Goal: Transaction & Acquisition: Subscribe to service/newsletter

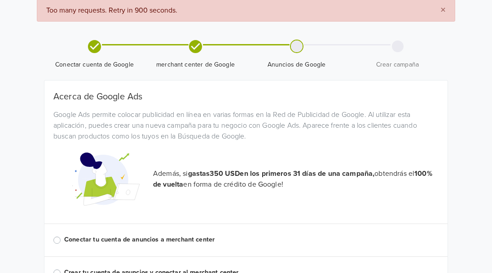
scroll to position [82, 0]
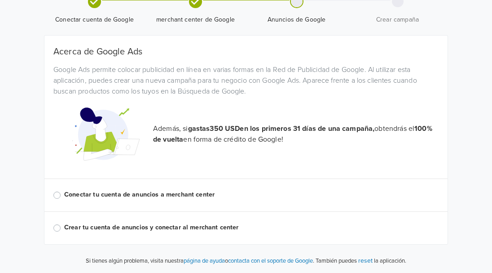
click at [81, 194] on label "Conectar tu cuenta de anuncios a merchant center" at bounding box center [251, 195] width 375 height 10
click at [0, 0] on input "Conectar tu cuenta de anuncios a merchant center" at bounding box center [0, 0] width 0 height 0
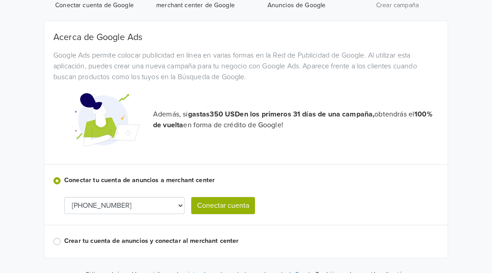
scroll to position [110, 0]
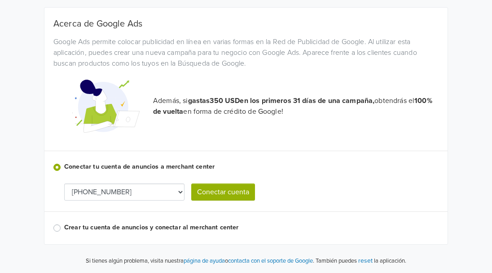
click at [178, 192] on select "[PHONE_NUMBER] [PHONE_NUMBER] [PHONE_NUMBER]" at bounding box center [124, 191] width 120 height 17
click at [164, 185] on select "[PHONE_NUMBER] [PHONE_NUMBER] [PHONE_NUMBER]" at bounding box center [124, 191] width 120 height 17
select select "5527604164"
click at [220, 195] on button "Conectar cuenta" at bounding box center [223, 191] width 64 height 17
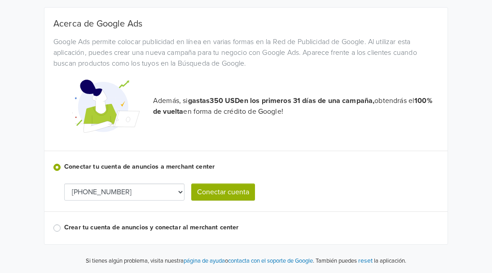
select select "5527604164"
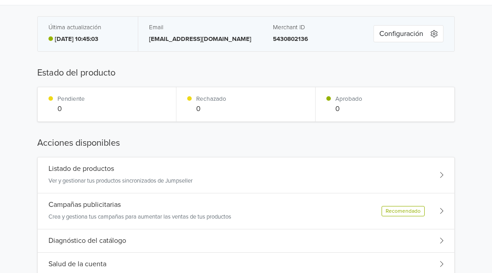
scroll to position [65, 0]
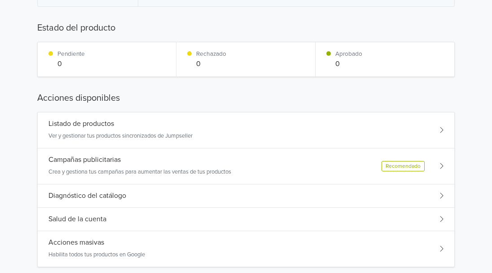
click at [274, 127] on div "Listado de productos Ver y gestionar tus productos sincronizados de Jumpseller" at bounding box center [246, 130] width 417 height 36
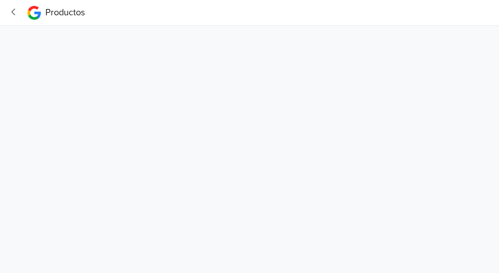
click at [17, 9] on icon "button" at bounding box center [14, 11] width 12 height 9
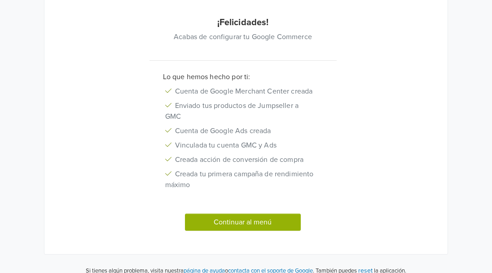
scroll to position [100, 0]
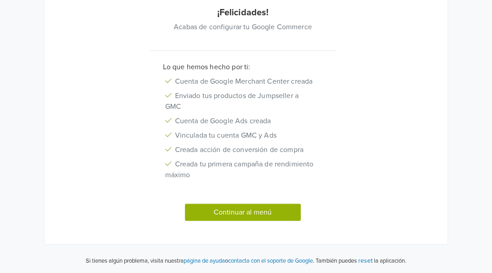
click at [217, 208] on button "Continuar al menú" at bounding box center [243, 211] width 116 height 17
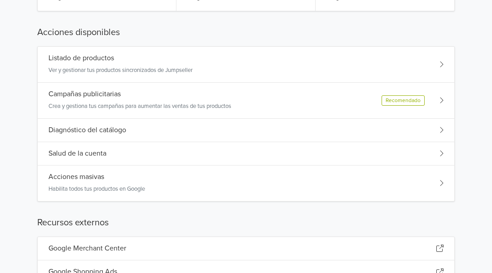
scroll to position [145, 0]
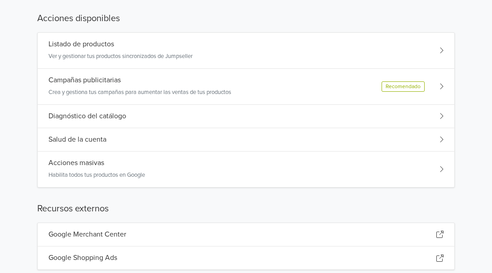
click at [444, 84] on div "Campañas publicitarias Crea y gestiona tus campañas para aumentar las ventas de…" at bounding box center [246, 87] width 417 height 36
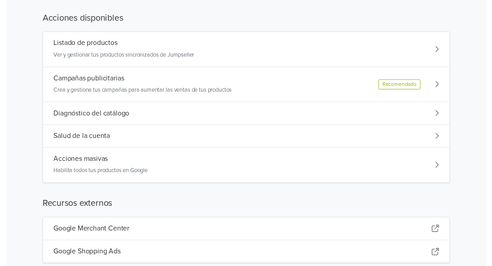
scroll to position [0, 0]
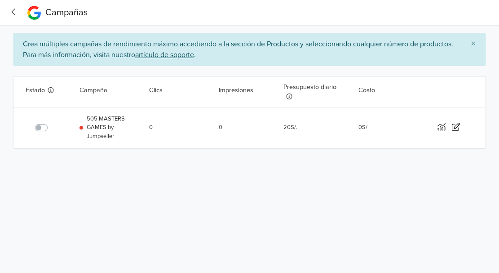
click at [297, 128] on span "20 S/." at bounding box center [311, 127] width 56 height 40
click at [293, 128] on link "20 S/." at bounding box center [290, 127] width 14 height 7
click at [442, 128] on icon "button" at bounding box center [442, 127] width 8 height 8
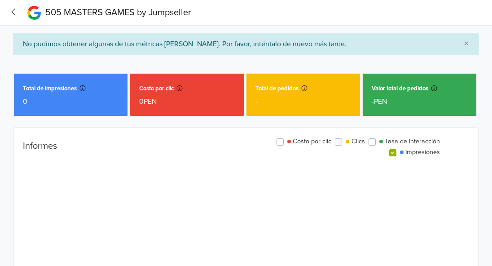
click at [14, 9] on icon "button" at bounding box center [14, 11] width 12 height 9
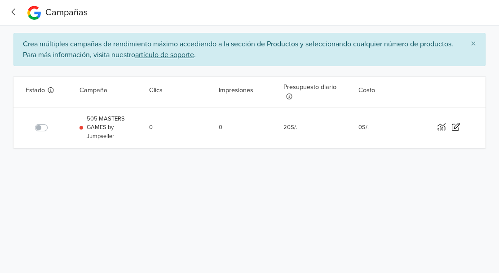
click at [51, 122] on label at bounding box center [51, 122] width 0 height 0
click at [0, 0] on input "checkbox" at bounding box center [0, 0] width 0 height 0
click at [296, 125] on link "20 S/." at bounding box center [290, 127] width 14 height 7
click at [291, 128] on link "20 S/." at bounding box center [290, 127] width 14 height 7
click at [454, 128] on icon "button" at bounding box center [456, 127] width 8 height 8
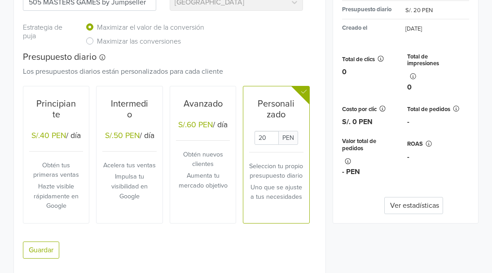
scroll to position [155, 0]
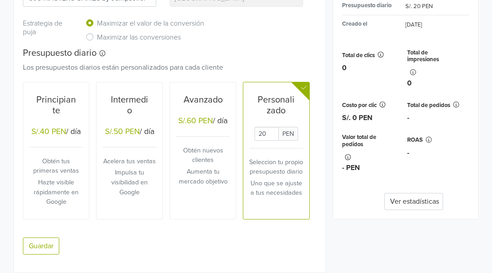
drag, startPoint x: 269, startPoint y: 131, endPoint x: 237, endPoint y: 130, distance: 31.9
click at [237, 130] on div "Principiante S/.40 PEN / día Obtén tus primeras ventas Hazte visible rápidament…" at bounding box center [163, 150] width 294 height 137
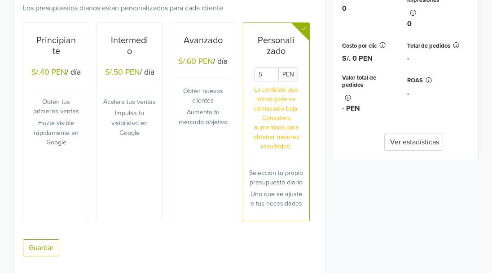
scroll to position [225, 0]
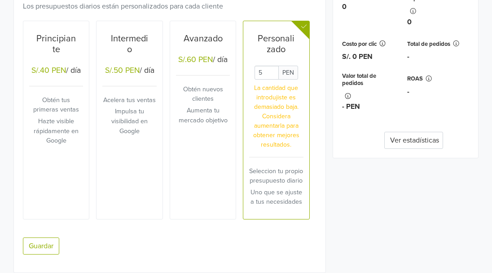
type input "5"
click at [200, 192] on div "Avanzado S/.60 PEN / día Obtén nuevos clientes Aumenta tu mercado objetivo" at bounding box center [203, 120] width 54 height 193
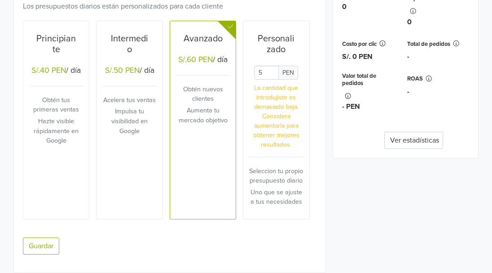
click at [332, 181] on div "Resumen de la campaña Últimos 30 días Habilitado Total gastado S/. 0 PEN Presup…" at bounding box center [405, 60] width 159 height 425
click at [290, 95] on p "La cantidad que introdujiste es demasiado baja. Considera aumentarla para obten…" at bounding box center [276, 116] width 54 height 66
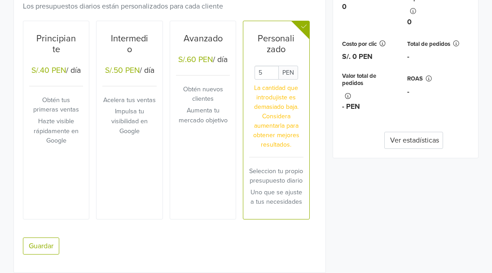
click at [415, 144] on button "Ver estadísticas" at bounding box center [414, 140] width 59 height 17
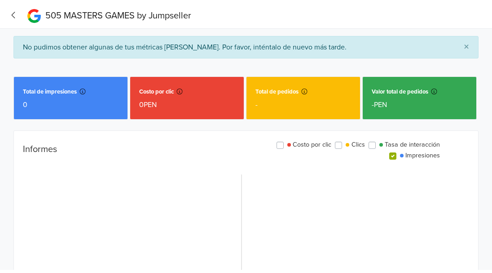
scroll to position [0, 0]
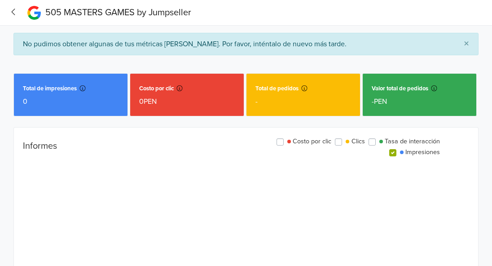
click at [13, 14] on icon "button" at bounding box center [14, 11] width 12 height 9
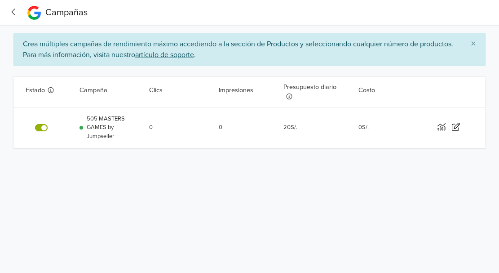
click at [451, 126] on button "button" at bounding box center [455, 127] width 14 height 11
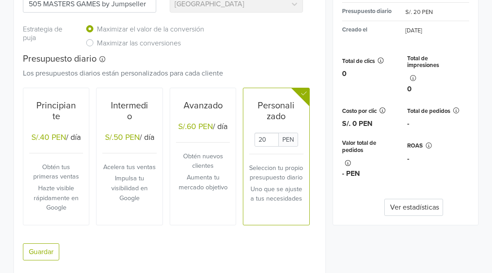
scroll to position [155, 0]
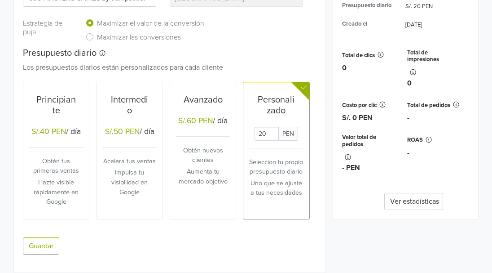
drag, startPoint x: 270, startPoint y: 132, endPoint x: 257, endPoint y: 132, distance: 12.6
click at [260, 132] on input "Daily Custom Budget" at bounding box center [267, 134] width 24 height 14
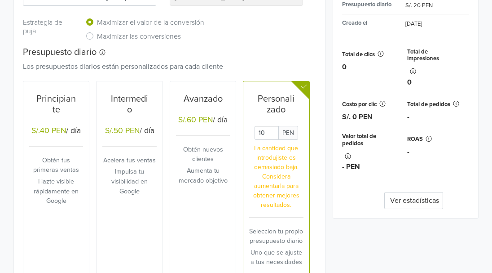
click at [323, 183] on div "Campaña Esta campaña de rendimiento máximo se creará con todos los productos ha…" at bounding box center [170, 125] width 312 height 413
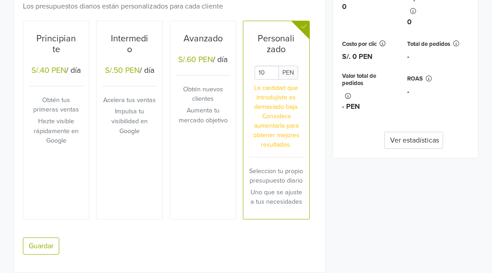
scroll to position [225, 0]
click at [332, 167] on div "Resumen de la campaña Últimos 30 días Habilitado Total gastado S/. 0 PEN Presup…" at bounding box center [405, 60] width 159 height 425
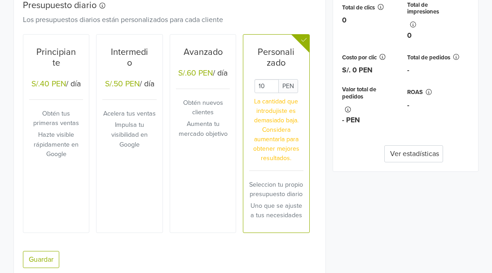
scroll to position [180, 0]
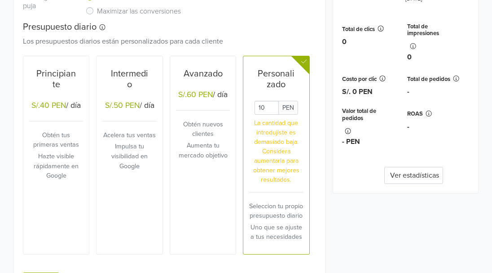
click at [333, 167] on div "Resumen de la campaña Últimos 30 días Habilitado Total gastado S/. 0 PEN Presup…" at bounding box center [406, 44] width 146 height 300
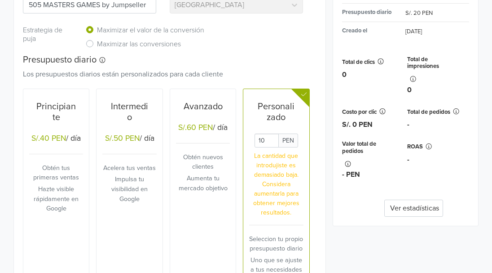
scroll to position [225, 0]
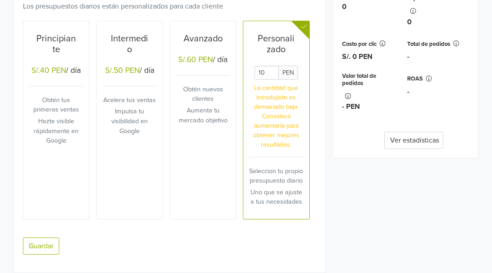
click at [369, 187] on div "Resumen de la campaña Últimos 30 días Habilitado Total gastado S/. 0 PEN Presup…" at bounding box center [405, 60] width 159 height 425
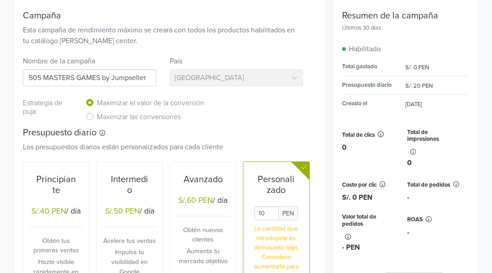
scroll to position [90, 0]
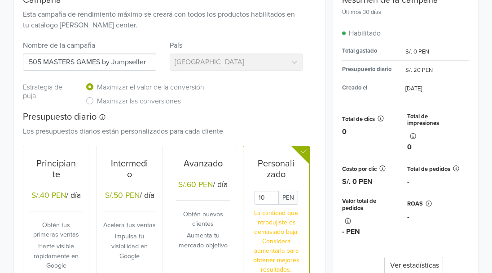
drag, startPoint x: 266, startPoint y: 197, endPoint x: 251, endPoint y: 196, distance: 15.3
click at [251, 196] on div "PEN La cantidad que introdujiste es demasiado baja. Considera aumentarla para o…" at bounding box center [276, 232] width 54 height 84
click at [266, 111] on h5 "Presupuesto diario" at bounding box center [163, 116] width 280 height 11
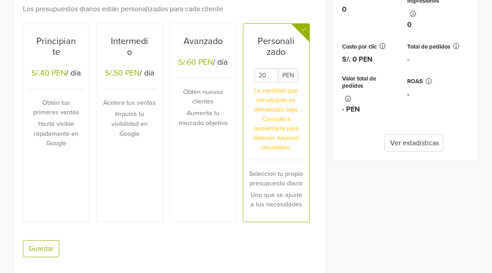
scroll to position [225, 0]
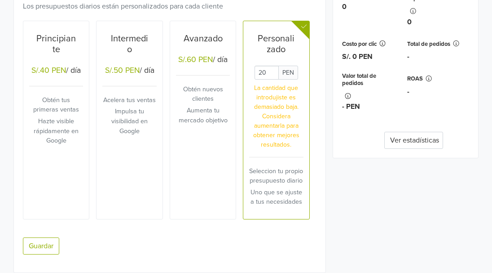
click at [194, 160] on div "Avanzado S/.60 PEN / día Obtén nuevos clientes Aumenta tu mercado objetivo" at bounding box center [203, 120] width 54 height 193
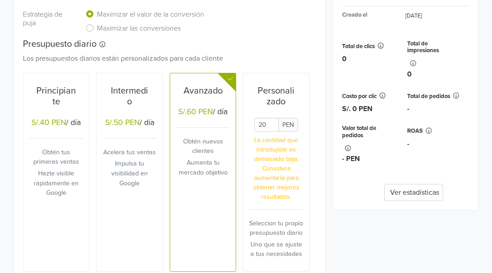
scroll to position [180, 0]
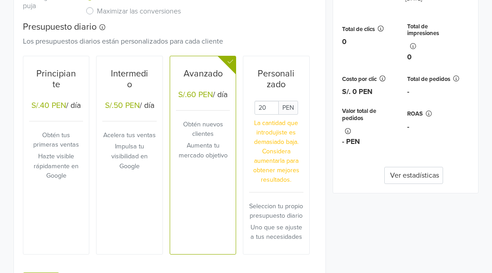
drag, startPoint x: 267, startPoint y: 108, endPoint x: 259, endPoint y: 106, distance: 8.2
click at [259, 106] on input "Daily Custom Budget" at bounding box center [267, 108] width 24 height 14
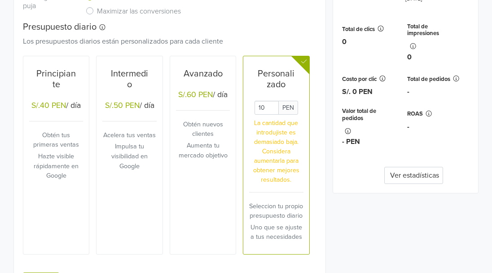
type input "10"
click at [349, 193] on div "Resumen de la campaña Últimos 30 días Habilitado Total gastado S/. 0 PEN Presup…" at bounding box center [405, 43] width 145 height 299
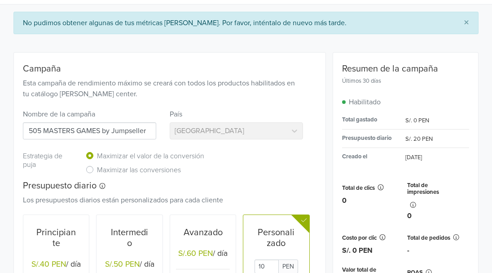
scroll to position [0, 0]
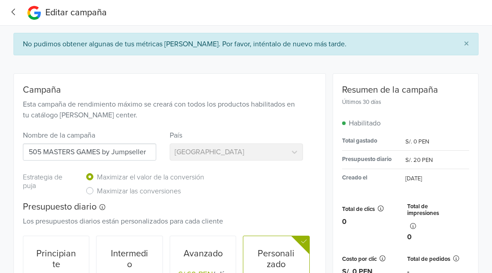
click at [15, 9] on icon "button" at bounding box center [14, 11] width 12 height 9
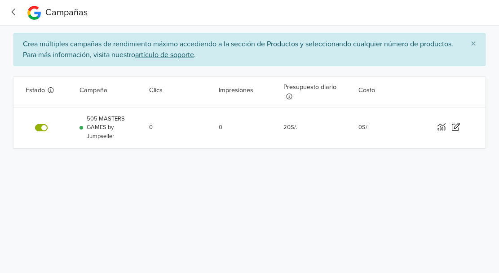
click at [287, 128] on link "20 S/." at bounding box center [290, 127] width 14 height 7
click at [51, 122] on label at bounding box center [51, 122] width 0 height 0
click at [0, 0] on input "checkbox" at bounding box center [0, 0] width 0 height 0
click at [289, 125] on link "20 S/." at bounding box center [290, 127] width 14 height 7
click at [16, 16] on icon "button" at bounding box center [14, 11] width 12 height 9
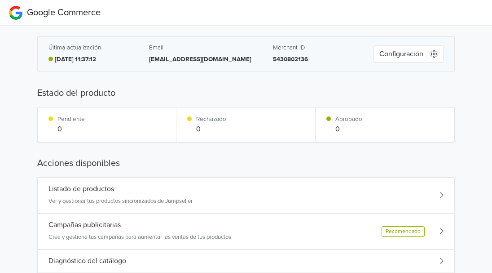
click at [394, 57] on button "Configuración" at bounding box center [409, 53] width 70 height 17
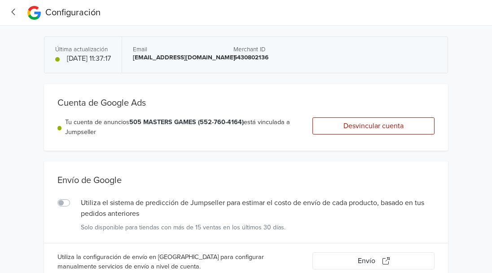
click at [13, 14] on icon "button" at bounding box center [14, 11] width 12 height 9
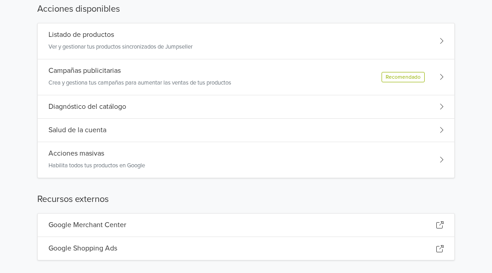
scroll to position [165, 0]
